Goal: Complete application form: Complete application form

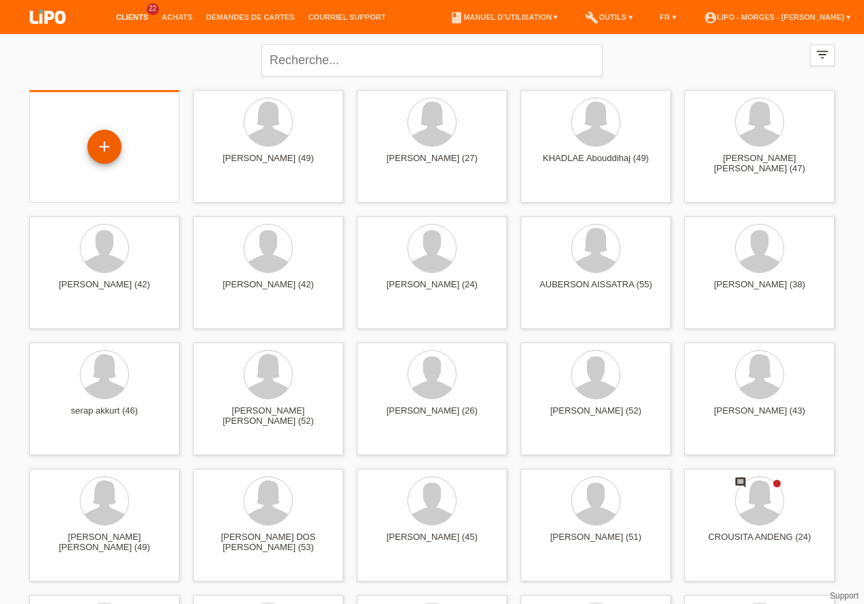
click at [108, 145] on div "+" at bounding box center [104, 147] width 34 height 34
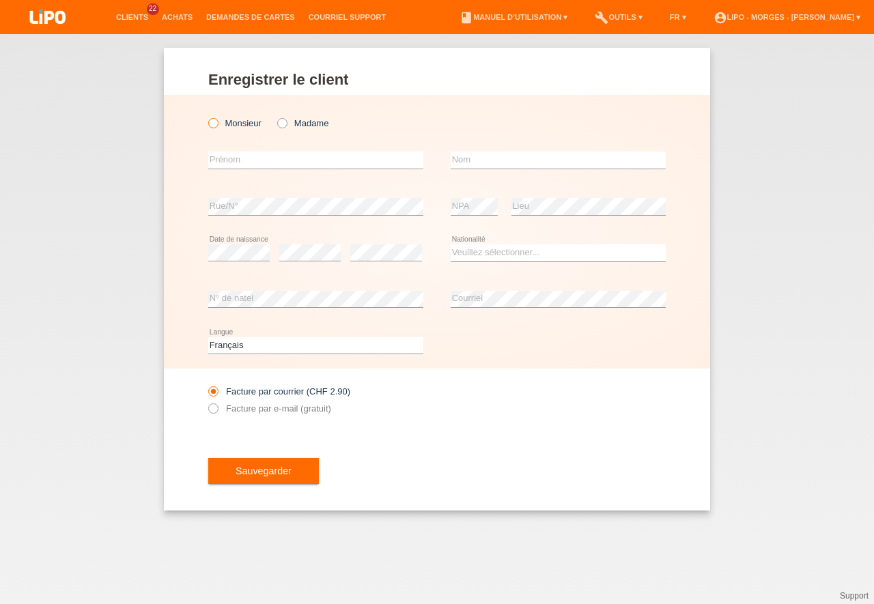
click at [206, 116] on icon at bounding box center [206, 116] width 0 height 0
click at [217, 123] on input "Monsieur" at bounding box center [212, 122] width 9 height 9
radio input "true"
click at [267, 163] on input "text" at bounding box center [315, 160] width 215 height 17
type input "[PERSON_NAME]"
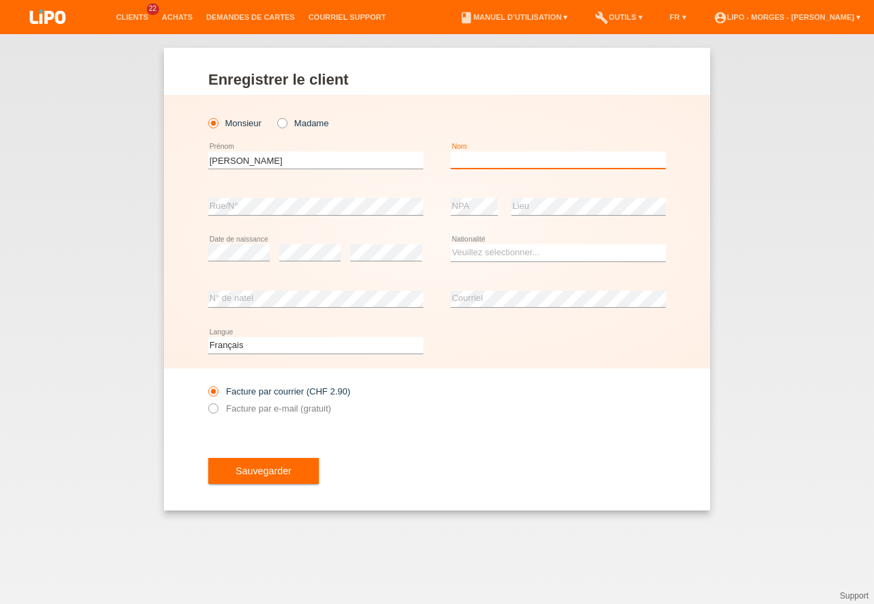
click at [470, 157] on input "text" at bounding box center [558, 160] width 215 height 17
type input "negrone"
click at [451, 244] on select "Veuillez sélectionner... [GEOGRAPHIC_DATA] [GEOGRAPHIC_DATA] [GEOGRAPHIC_DATA] …" at bounding box center [558, 252] width 215 height 16
select select "CH"
click at [0, 0] on option "[GEOGRAPHIC_DATA]" at bounding box center [0, 0] width 0 height 0
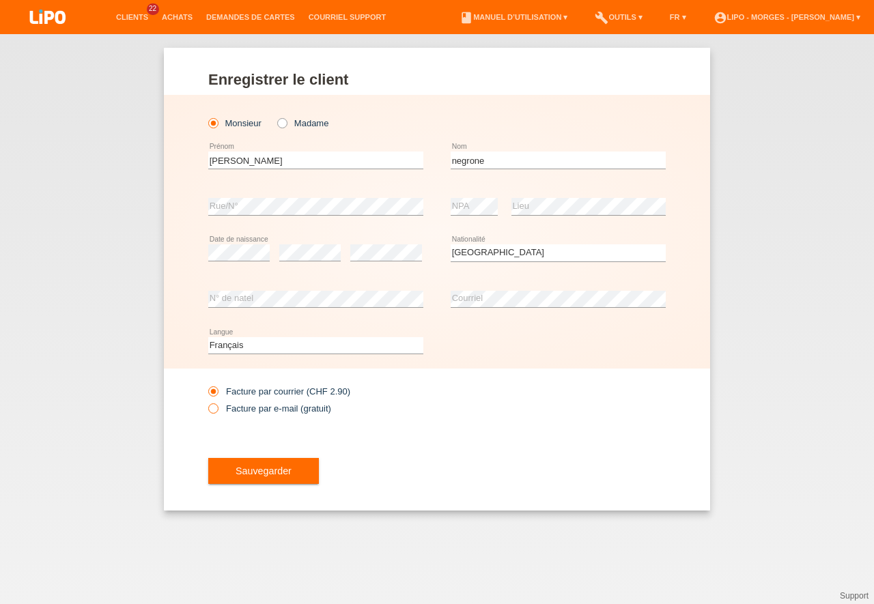
click at [206, 401] on icon at bounding box center [206, 401] width 0 height 0
click at [216, 406] on input "Facture par e-mail (gratuit)" at bounding box center [212, 411] width 9 height 17
radio input "true"
click at [240, 479] on button "Sauvegarder" at bounding box center [263, 471] width 111 height 26
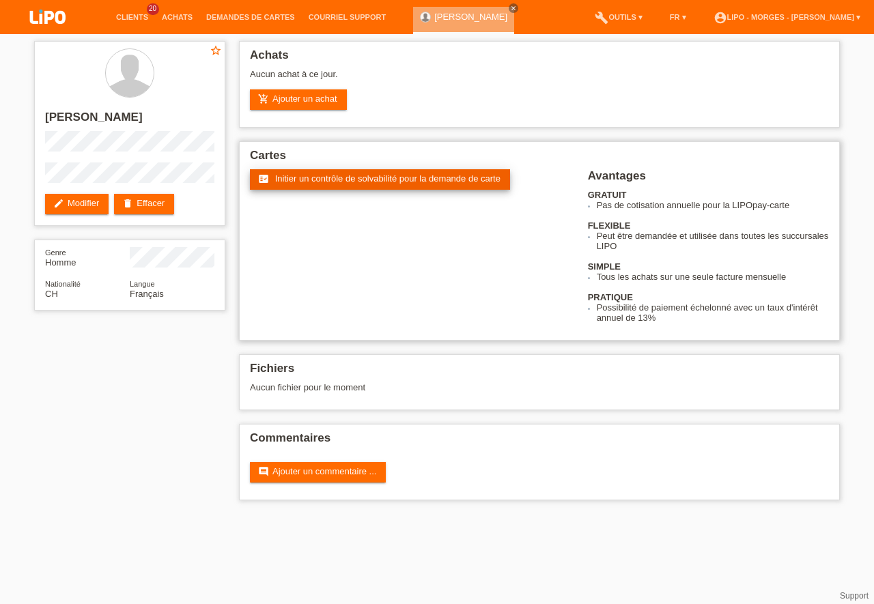
click at [346, 178] on span "Initier un contrôle de solvabilité pour la demande de carte" at bounding box center [387, 178] width 225 height 10
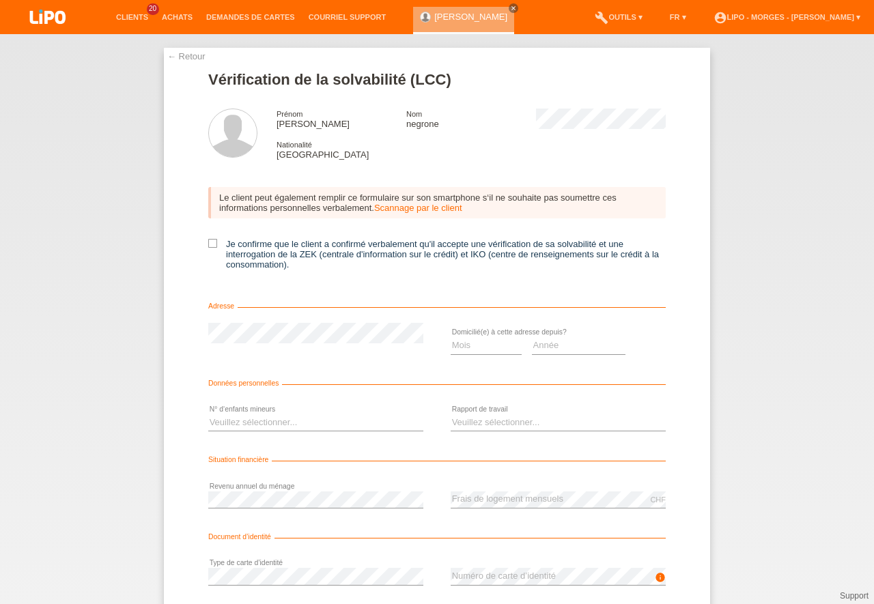
click at [212, 239] on div "Le client peut également remplir ce formulaire sur son smartphone s‘il ne souha…" at bounding box center [436, 232] width 457 height 119
click at [212, 246] on input "Je confirme que le client a confirmé verbalement qu'il accepte une vérification…" at bounding box center [212, 243] width 9 height 9
checkbox input "true"
click at [451, 337] on select "Mois 01 02 03 04 05 06 07 08 09 10" at bounding box center [486, 345] width 71 height 16
select select "06"
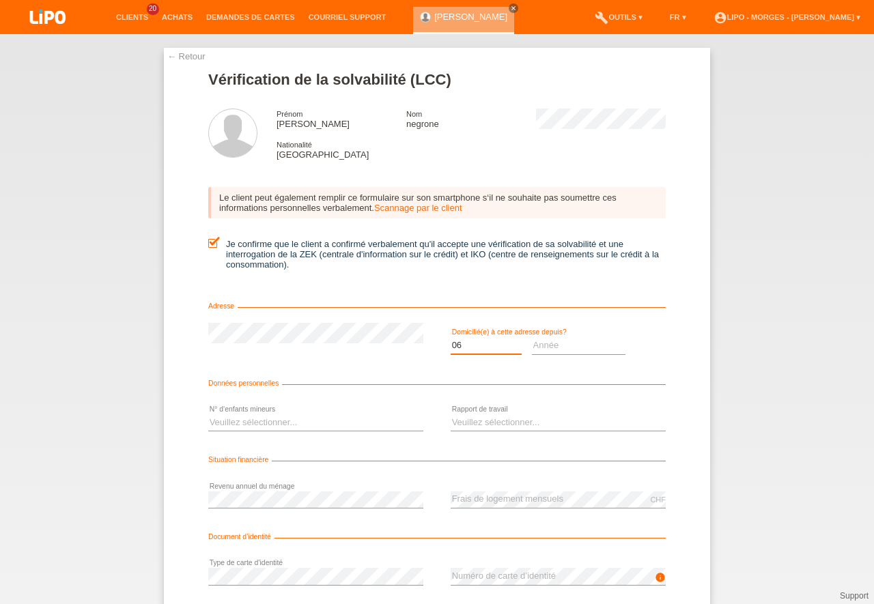
click at [0, 0] on option "06" at bounding box center [0, 0] width 0 height 0
click at [532, 337] on select "Année 2025 2024 2023 2022 2021 2020 2019 2018 2017 2016 2015 2014 2013 2012 201…" at bounding box center [579, 345] width 94 height 16
select select "1980"
click at [0, 0] on option "1980" at bounding box center [0, 0] width 0 height 0
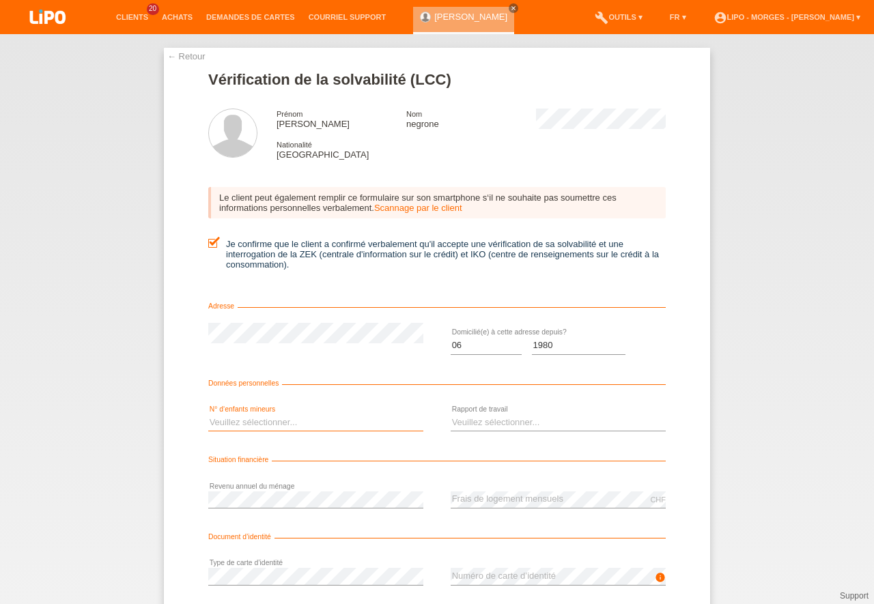
click at [208, 414] on select "Veuillez sélectionner... 0 1 2 3 4 5 6 7 8 9" at bounding box center [315, 422] width 215 height 16
select select "0"
click at [0, 0] on option "0" at bounding box center [0, 0] width 0 height 0
click at [451, 414] on select "Veuillez sélectionner... A durée indéterminée A durée déterminée Apprenti/étudi…" at bounding box center [558, 422] width 215 height 16
select select "RETIRED"
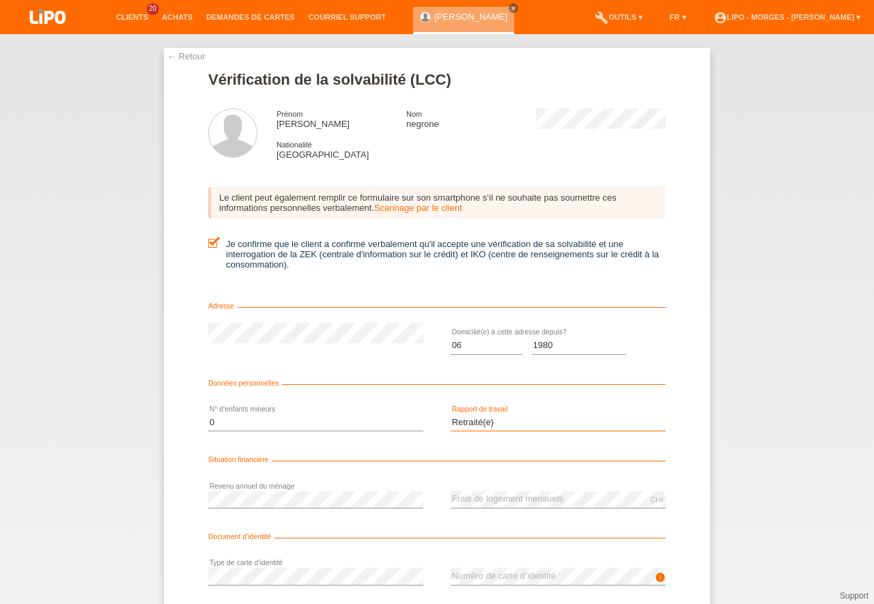
click at [0, 0] on option "Retraité(e)" at bounding box center [0, 0] width 0 height 0
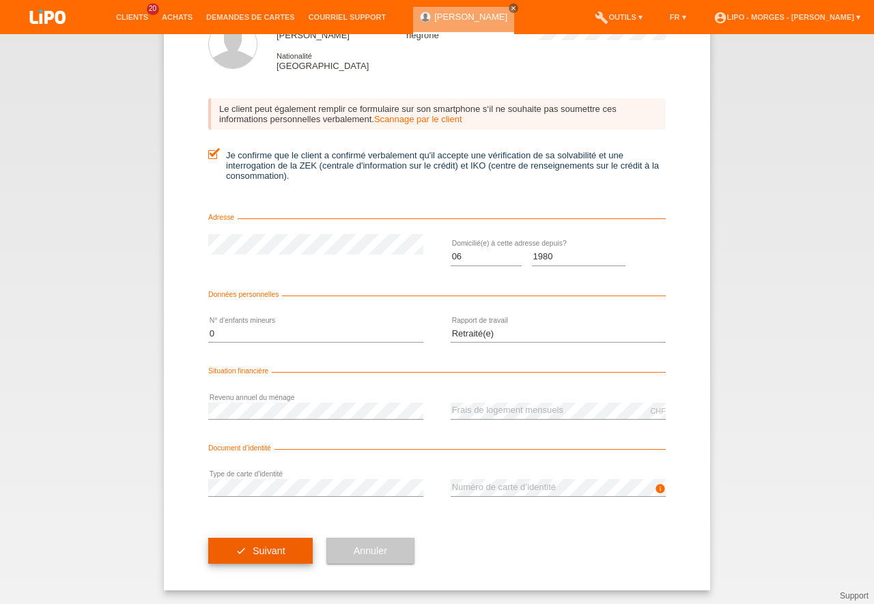
click at [282, 539] on button "check Suivant" at bounding box center [260, 551] width 104 height 26
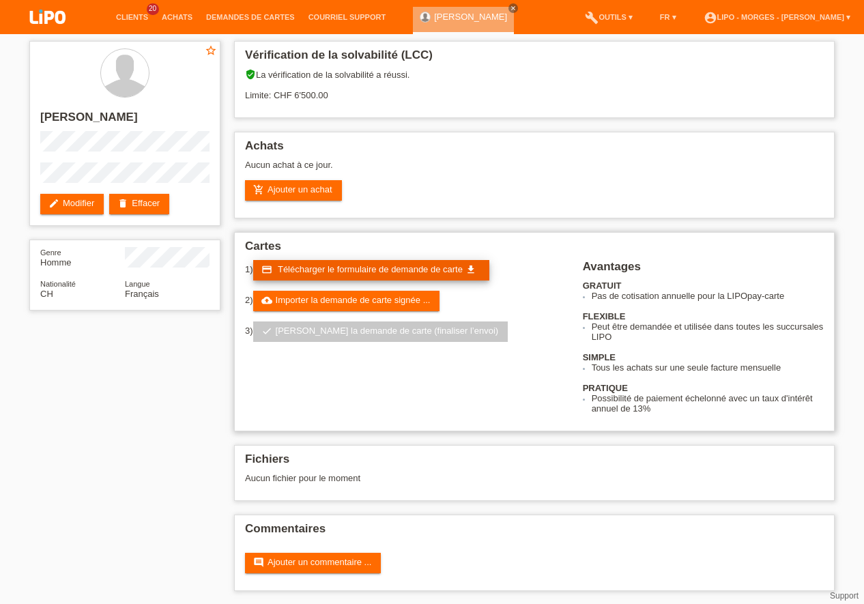
click at [339, 268] on span "Télécharger le formulaire de demande de carte" at bounding box center [370, 269] width 185 height 10
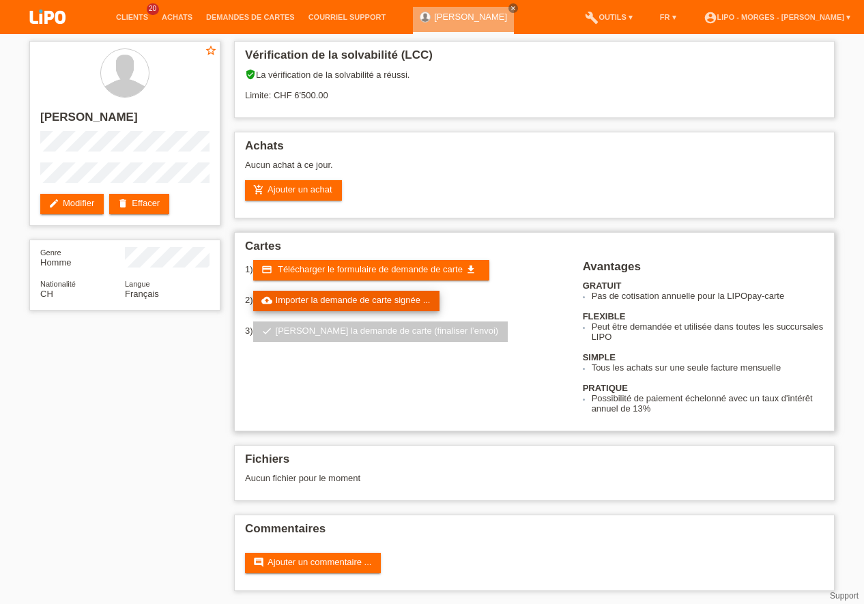
click at [399, 303] on link "cloud_upload Importer la demande de carte signée ..." at bounding box center [346, 301] width 187 height 20
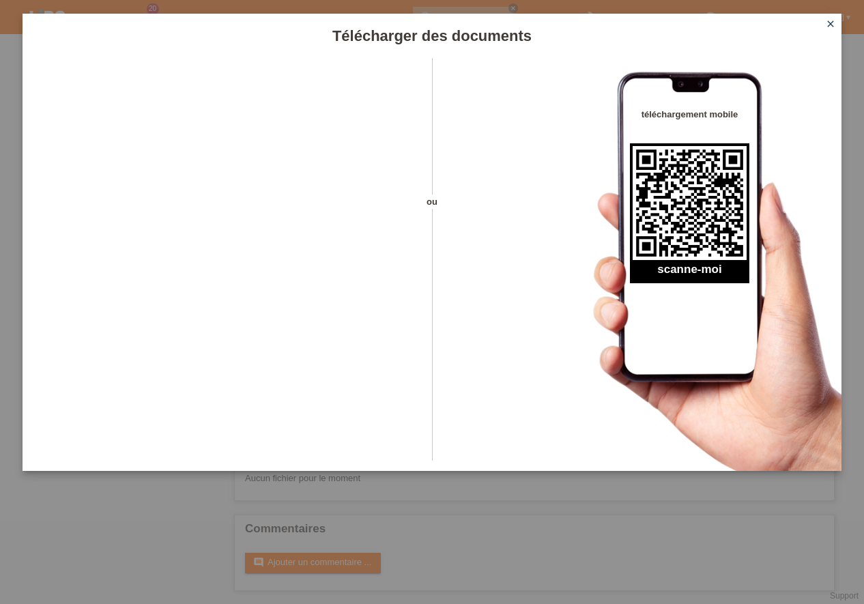
click at [834, 22] on icon "close" at bounding box center [830, 23] width 11 height 11
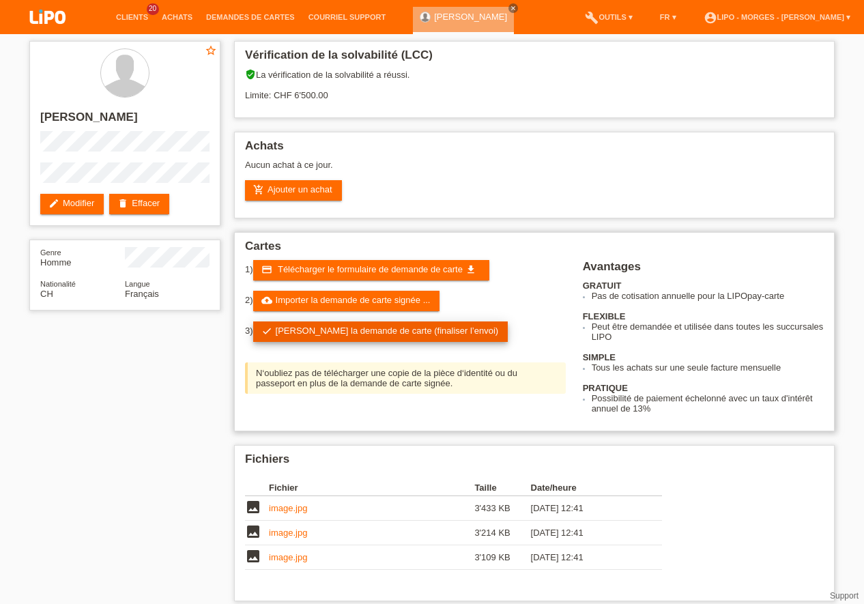
click at [382, 332] on link "check Soumettre la demande de carte (finaliser l’envoi)" at bounding box center [380, 332] width 255 height 20
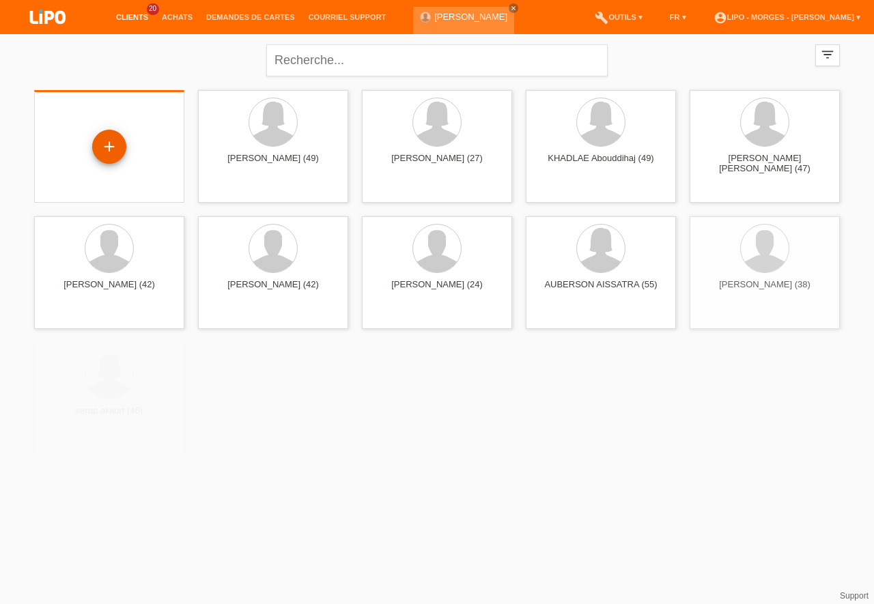
click at [117, 151] on div "+" at bounding box center [109, 147] width 34 height 34
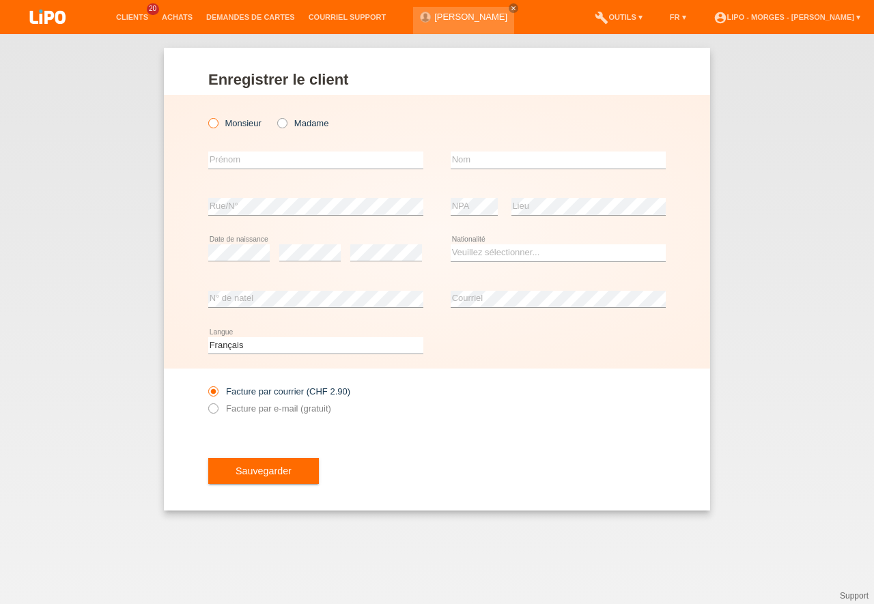
click at [206, 116] on icon at bounding box center [206, 116] width 0 height 0
click at [213, 122] on input "Monsieur" at bounding box center [212, 122] width 9 height 9
radio input "true"
click at [243, 162] on input "text" at bounding box center [315, 160] width 215 height 17
type input "DAGNACHEW"
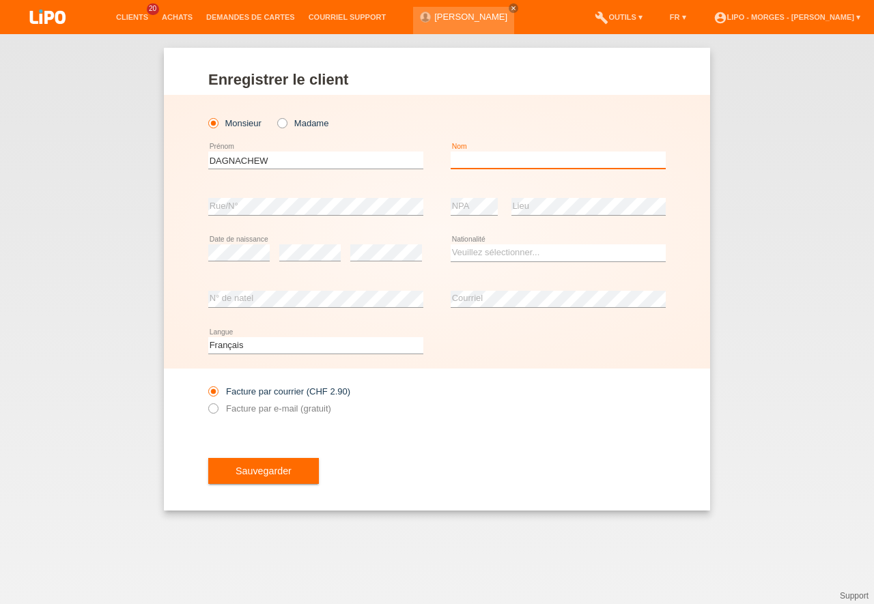
click at [465, 156] on input "text" at bounding box center [558, 160] width 215 height 17
type input "DAGNACHEW"
click at [282, 158] on input "DAGNACHEW" at bounding box center [315, 160] width 215 height 17
type input "D"
type input "M"
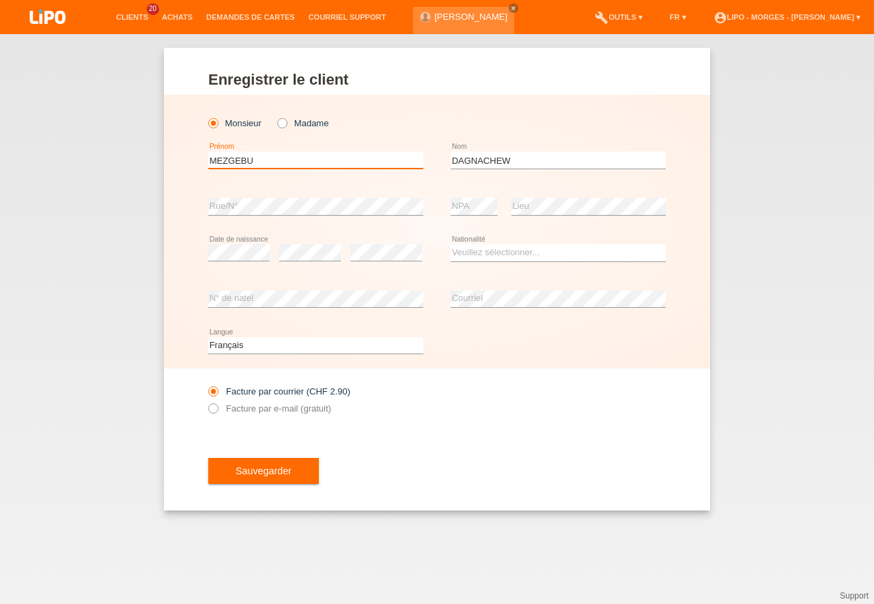
type input "MEZGEBU"
click at [451, 244] on select "Veuillez sélectionner... Suisse Allemagne Autriche Liechtenstein ------------ A…" at bounding box center [558, 252] width 215 height 16
select select "CH"
click at [0, 0] on option "Suisse" at bounding box center [0, 0] width 0 height 0
click at [206, 401] on icon at bounding box center [206, 401] width 0 height 0
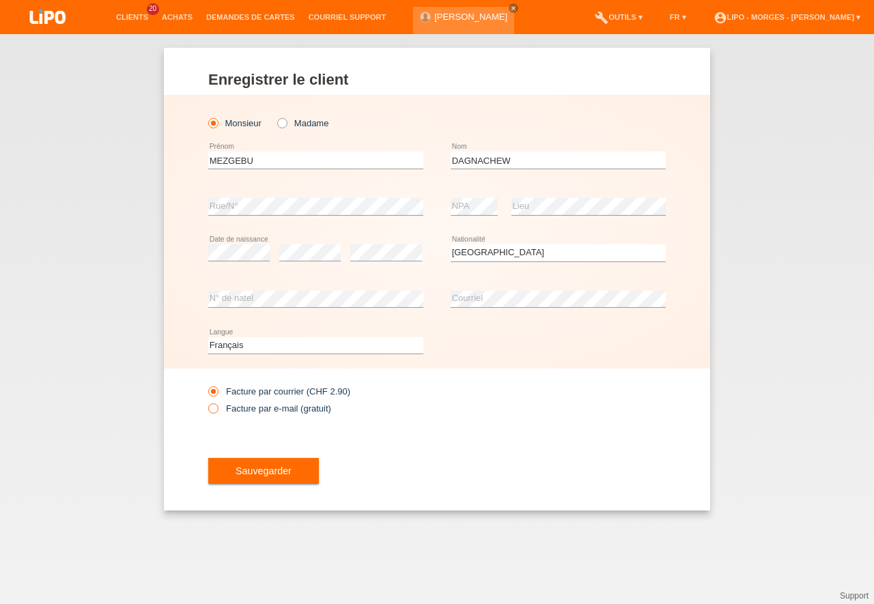
click at [213, 414] on input "Facture par e-mail (gratuit)" at bounding box center [212, 411] width 9 height 17
radio input "true"
click at [256, 470] on span "Sauvegarder" at bounding box center [264, 471] width 56 height 11
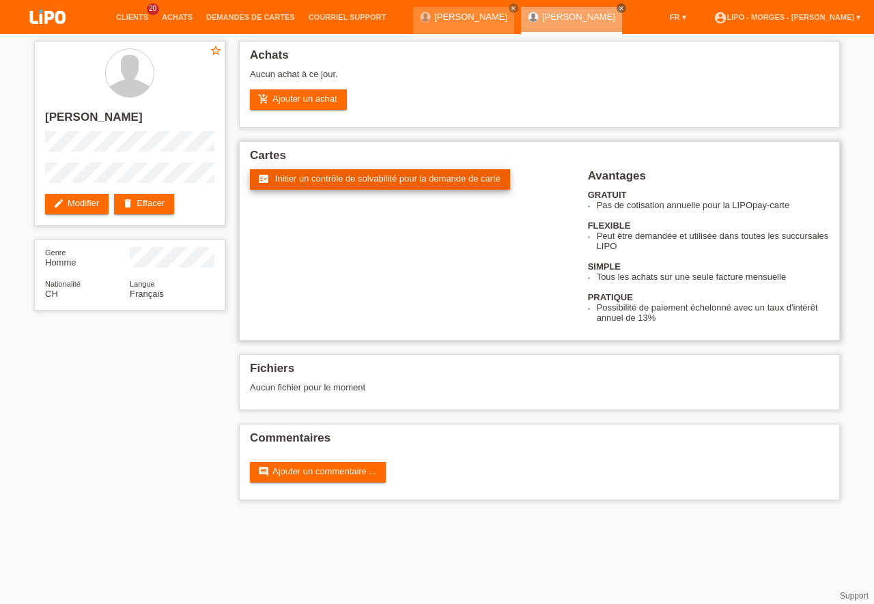
click at [328, 180] on span "Initier un contrôle de solvabilité pour la demande de carte" at bounding box center [387, 178] width 225 height 10
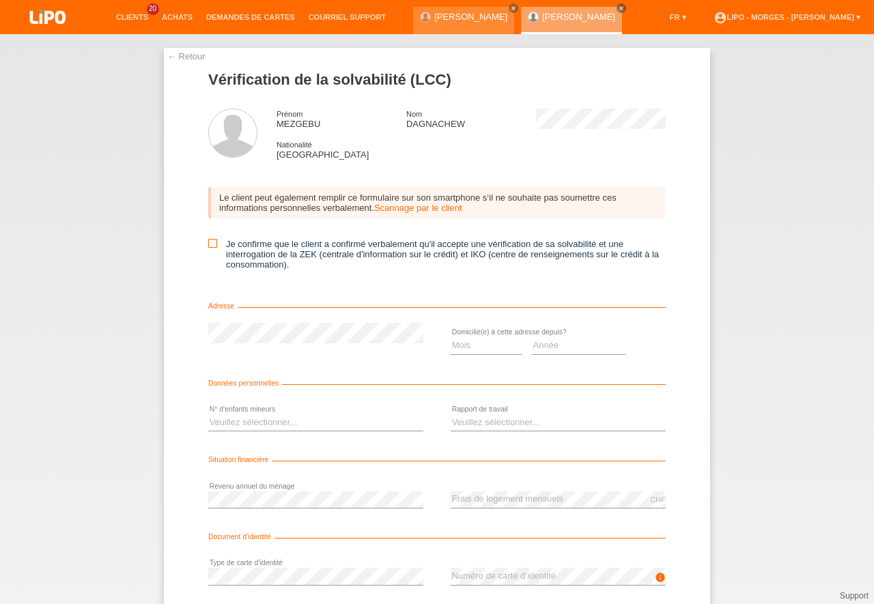
click at [212, 244] on icon at bounding box center [212, 243] width 9 height 9
click at [212, 244] on input "Je confirme que le client a confirmé verbalement qu'il accepte une vérification…" at bounding box center [212, 243] width 9 height 9
checkbox input "true"
click at [451, 337] on select "Mois 01 02 03 04 05 06 07 08 09 10" at bounding box center [486, 345] width 71 height 16
select select "06"
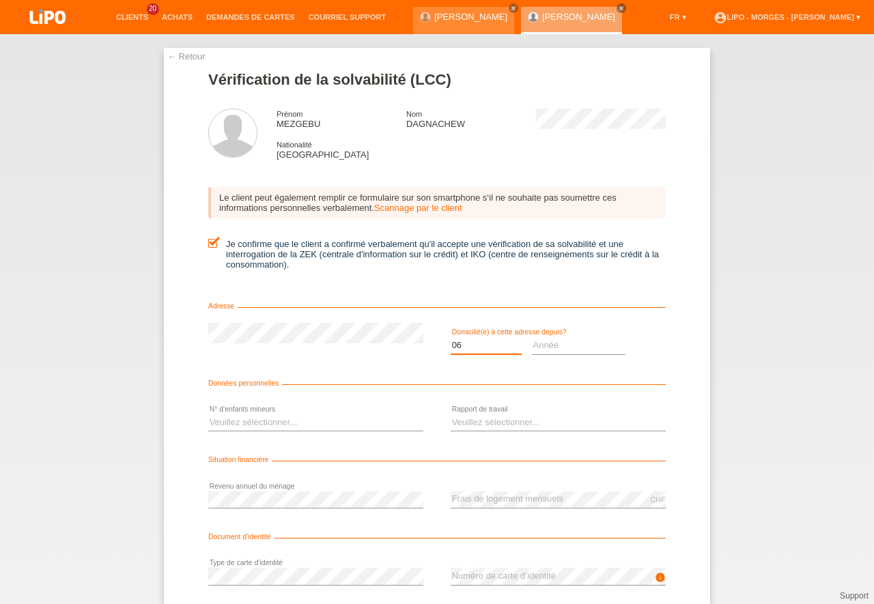
click at [0, 0] on option "06" at bounding box center [0, 0] width 0 height 0
click at [532, 337] on select "Année 2025 2024 2023 2022 2021 2020 2019 2018 2017 2016 2015 2014 2013 2012 201…" at bounding box center [579, 345] width 94 height 16
select select "2015"
click at [0, 0] on option "2015" at bounding box center [0, 0] width 0 height 0
click at [208, 414] on select "Veuillez sélectionner... 0 1 2 3 4 5 6 7 8 9" at bounding box center [315, 422] width 215 height 16
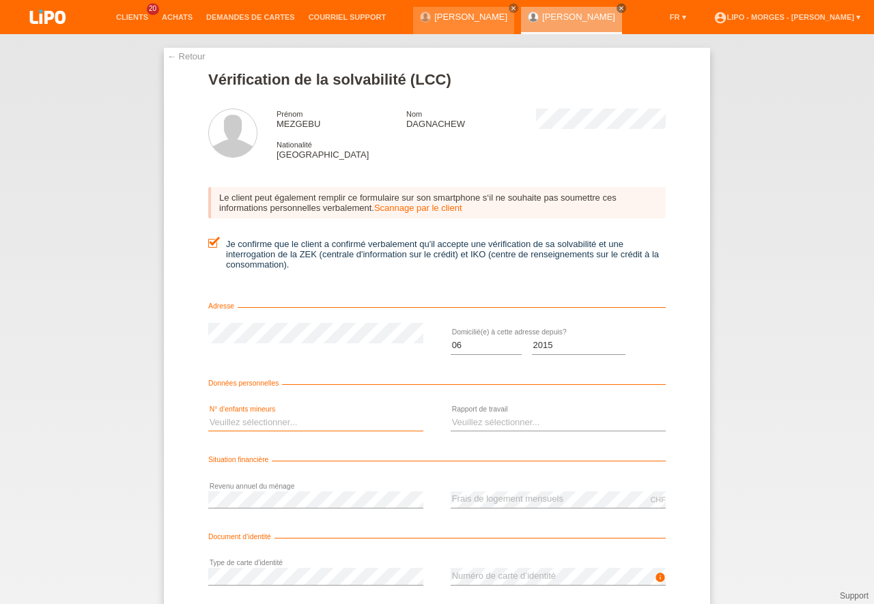
select select "0"
click at [0, 0] on option "0" at bounding box center [0, 0] width 0 height 0
click at [451, 414] on select "Veuillez sélectionner... A durée indéterminée A durée déterminée Apprenti/étudi…" at bounding box center [558, 422] width 215 height 16
select select "UNLIMITED"
click at [0, 0] on option "A durée indéterminée" at bounding box center [0, 0] width 0 height 0
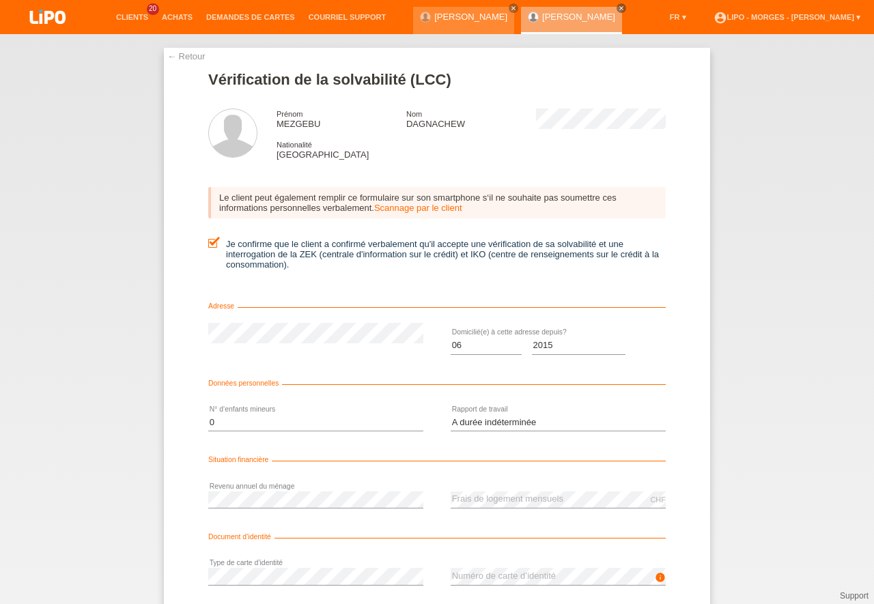
scroll to position [49, 0]
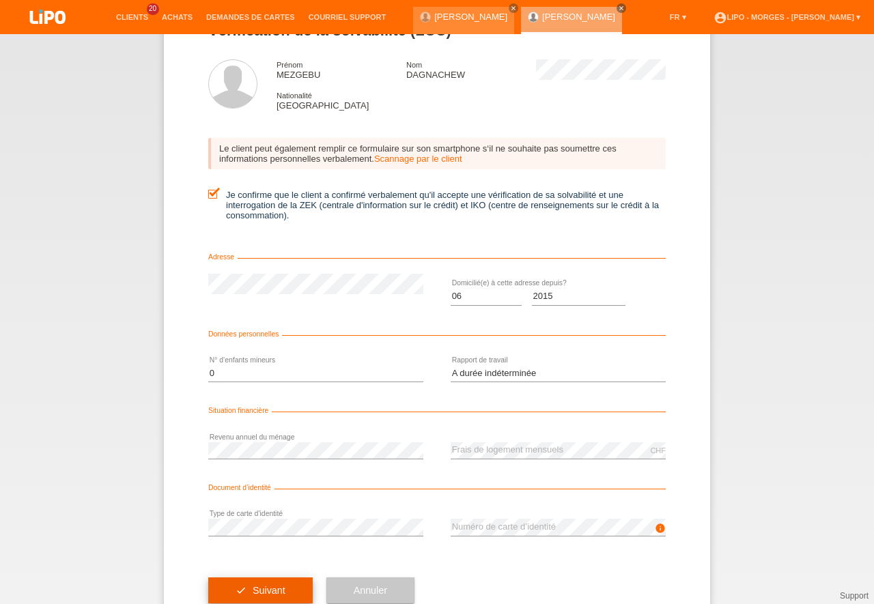
click at [279, 597] on button "check Suivant" at bounding box center [260, 591] width 104 height 26
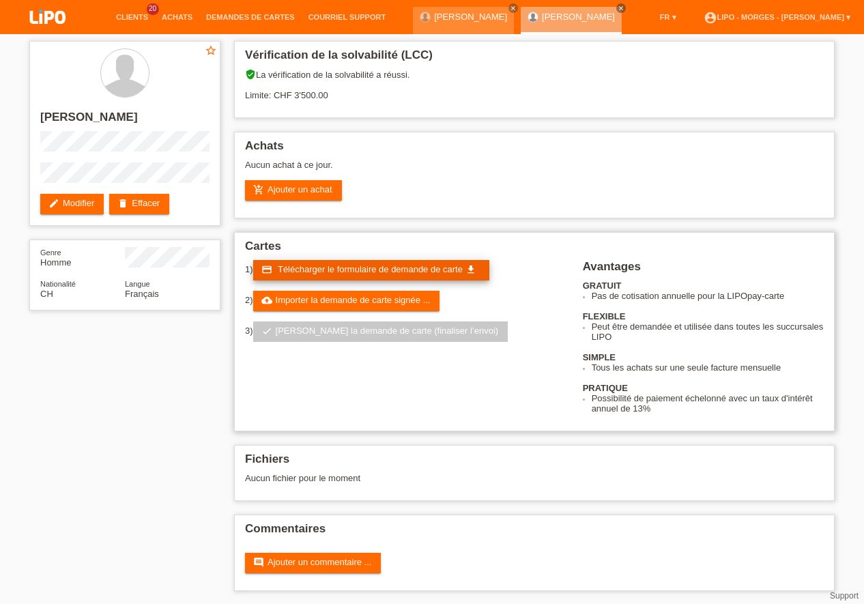
click at [314, 270] on span "Télécharger le formulaire de demande de carte" at bounding box center [370, 269] width 185 height 10
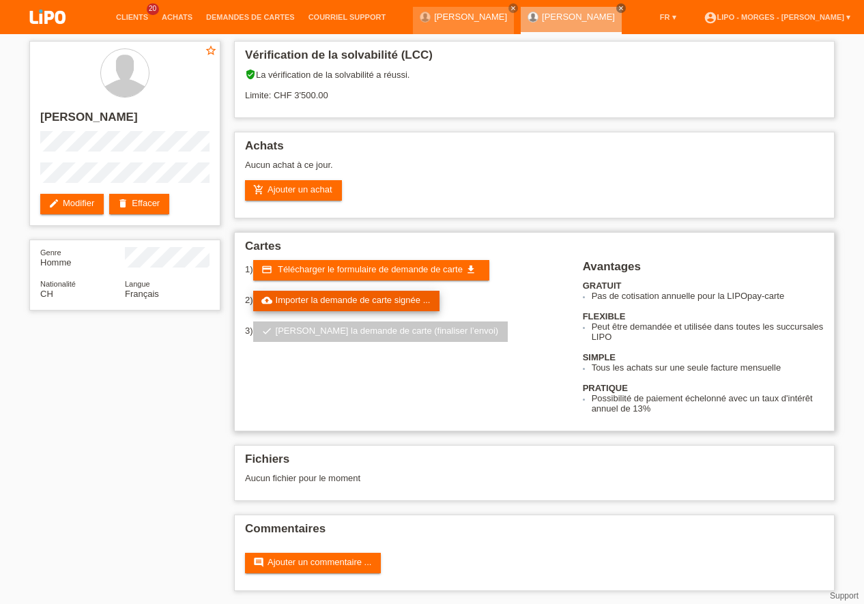
click at [389, 298] on link "cloud_upload Importer la demande de carte signée ..." at bounding box center [346, 301] width 187 height 20
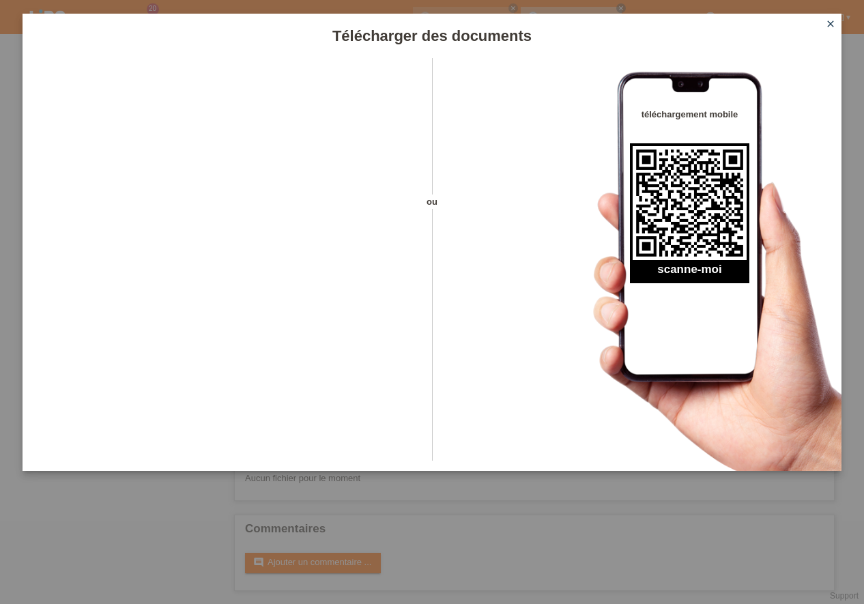
click at [829, 18] on link "close" at bounding box center [831, 25] width 18 height 16
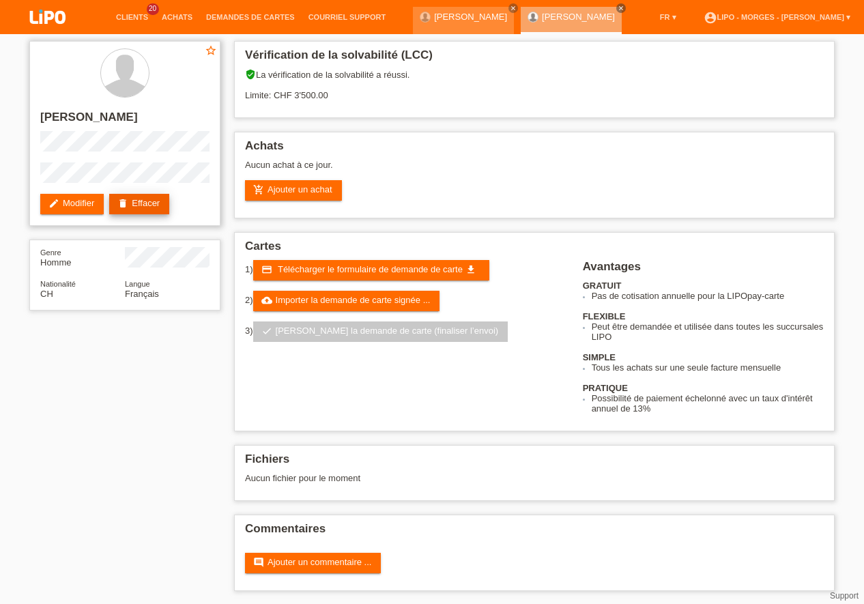
click at [141, 196] on link "delete Effacer" at bounding box center [139, 204] width 60 height 20
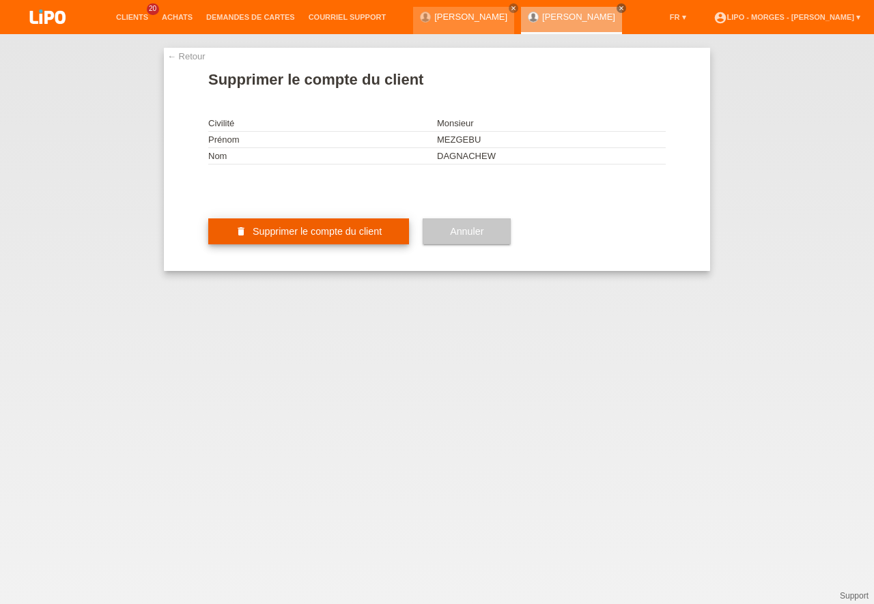
click at [263, 237] on span "Supprimer le compte du client" at bounding box center [317, 231] width 129 height 11
